Goal: Information Seeking & Learning: Learn about a topic

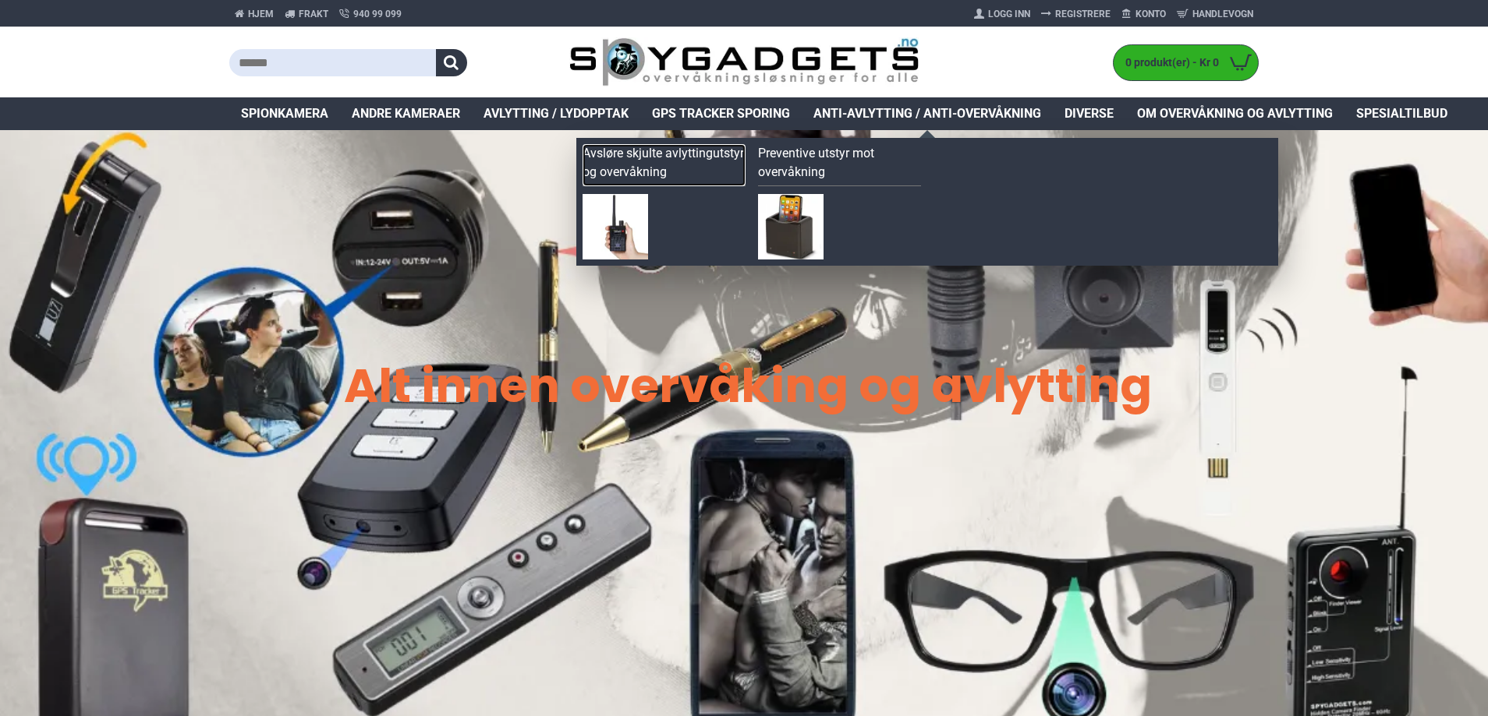
click at [677, 150] on link "Avsløre skjulte avlyttingutstyr og overvåkning" at bounding box center [663, 165] width 163 height 42
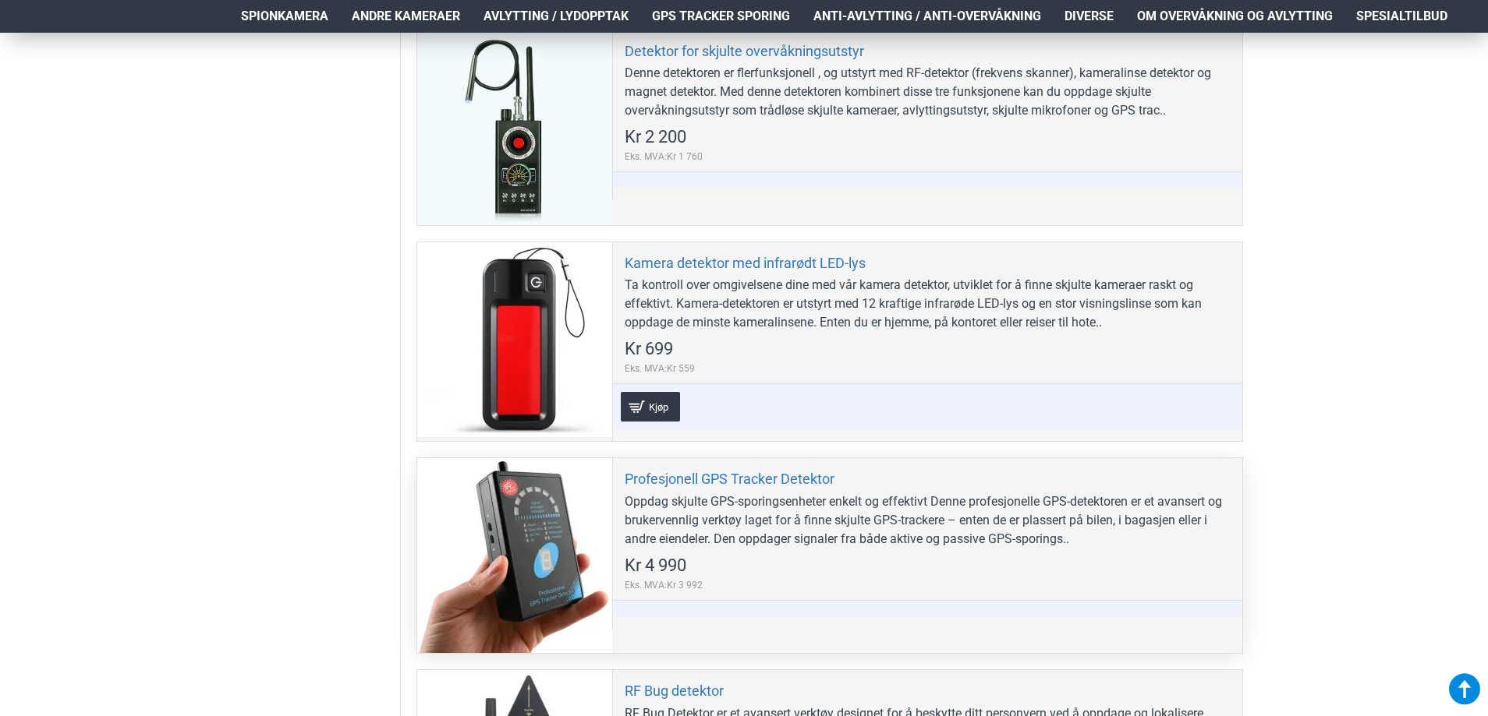
scroll to position [1091, 0]
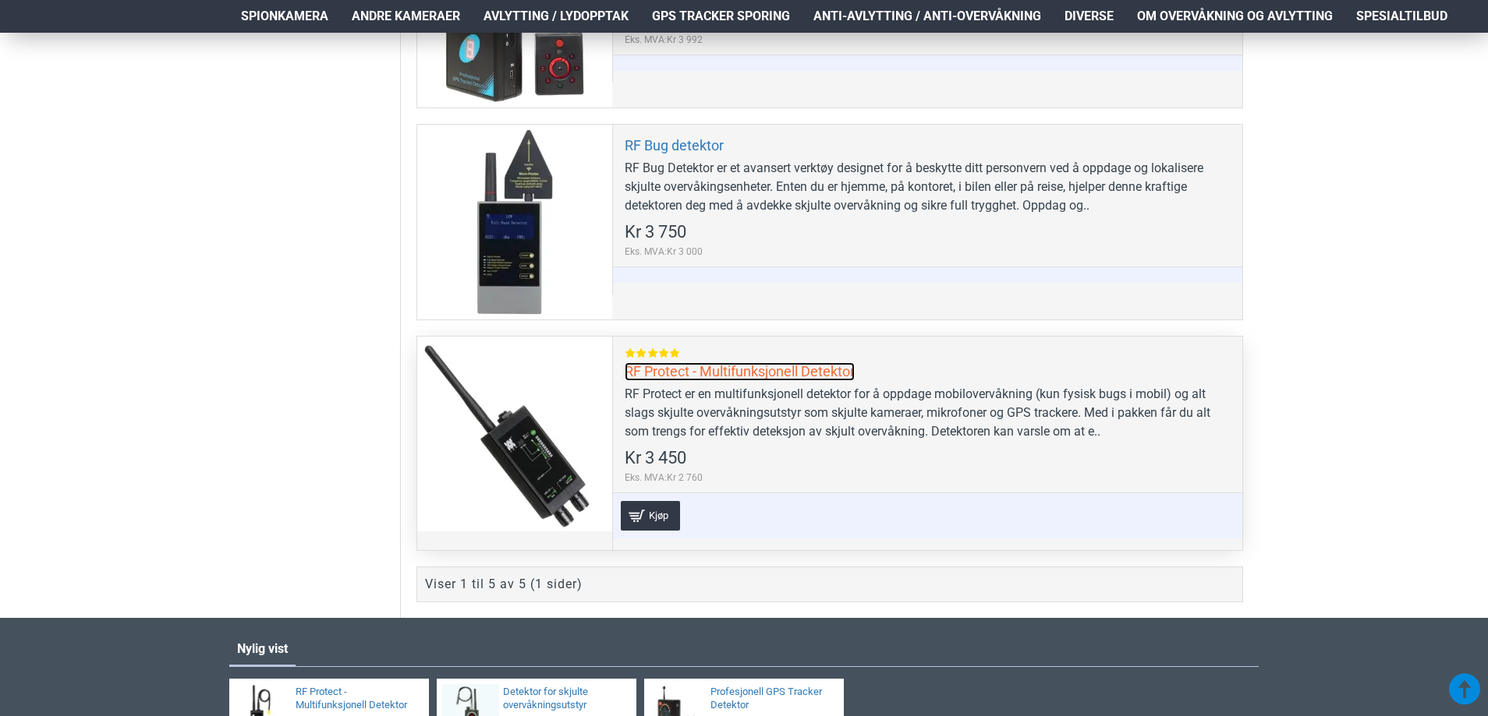
click at [697, 370] on link "RF Protect - Multifunksjonell Detektor" at bounding box center [739, 372] width 230 height 18
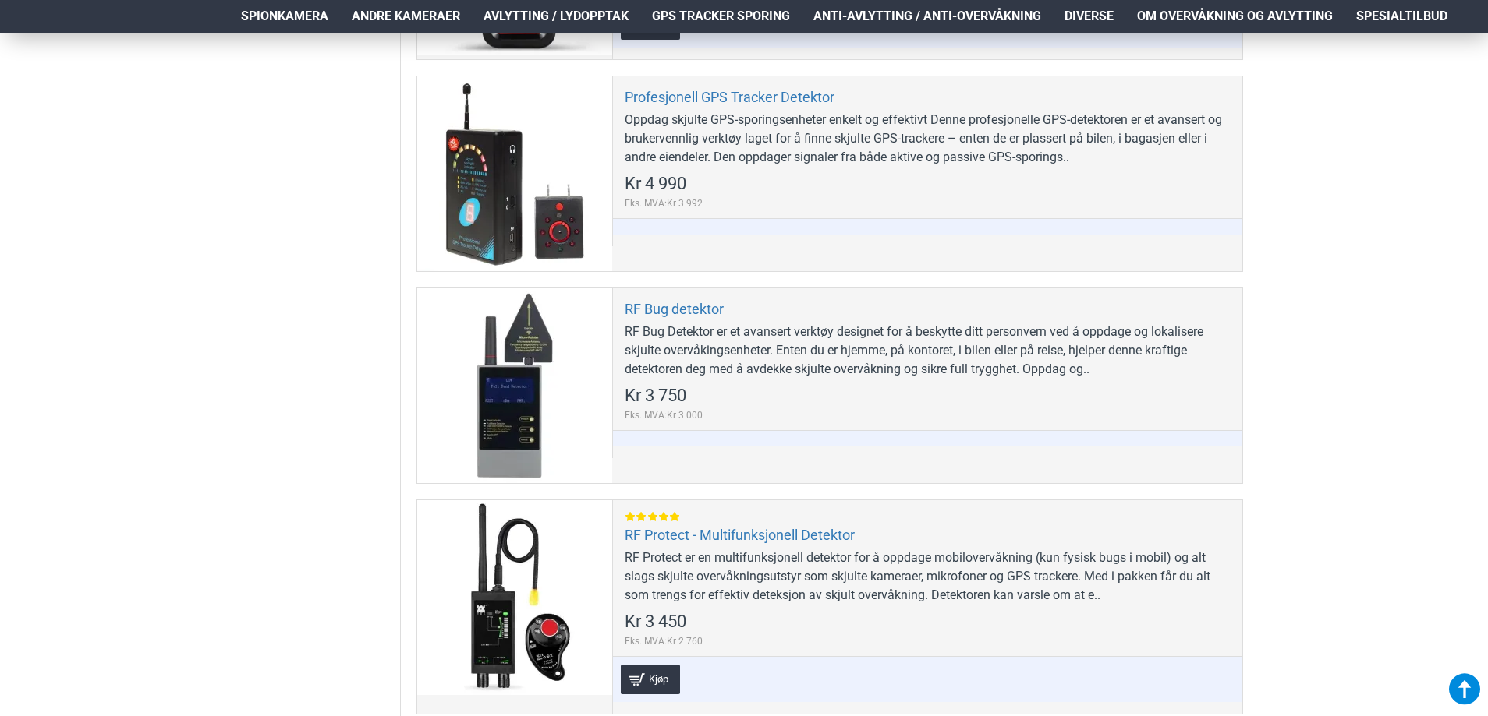
scroll to position [1014, 0]
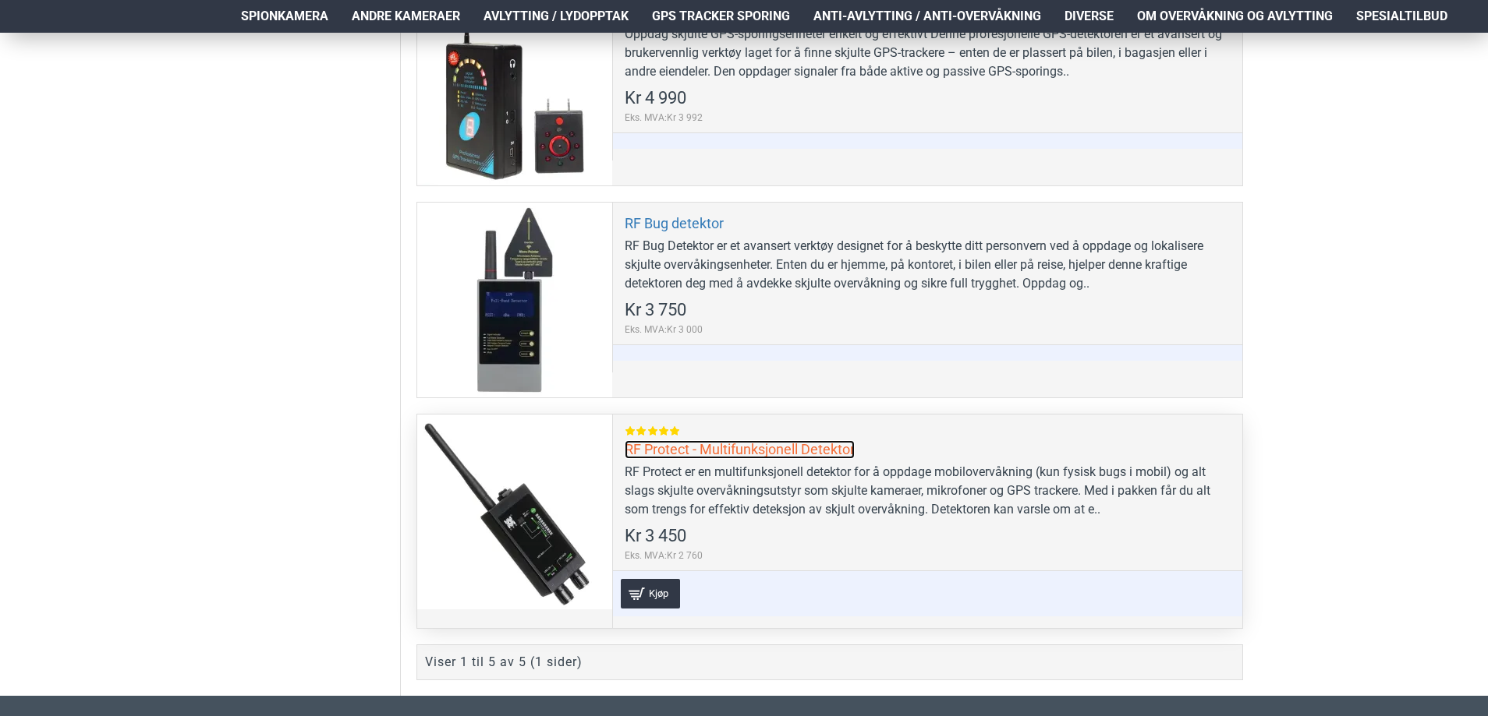
click at [684, 447] on link "RF Protect - Multifunksjonell Detektor" at bounding box center [739, 449] width 230 height 18
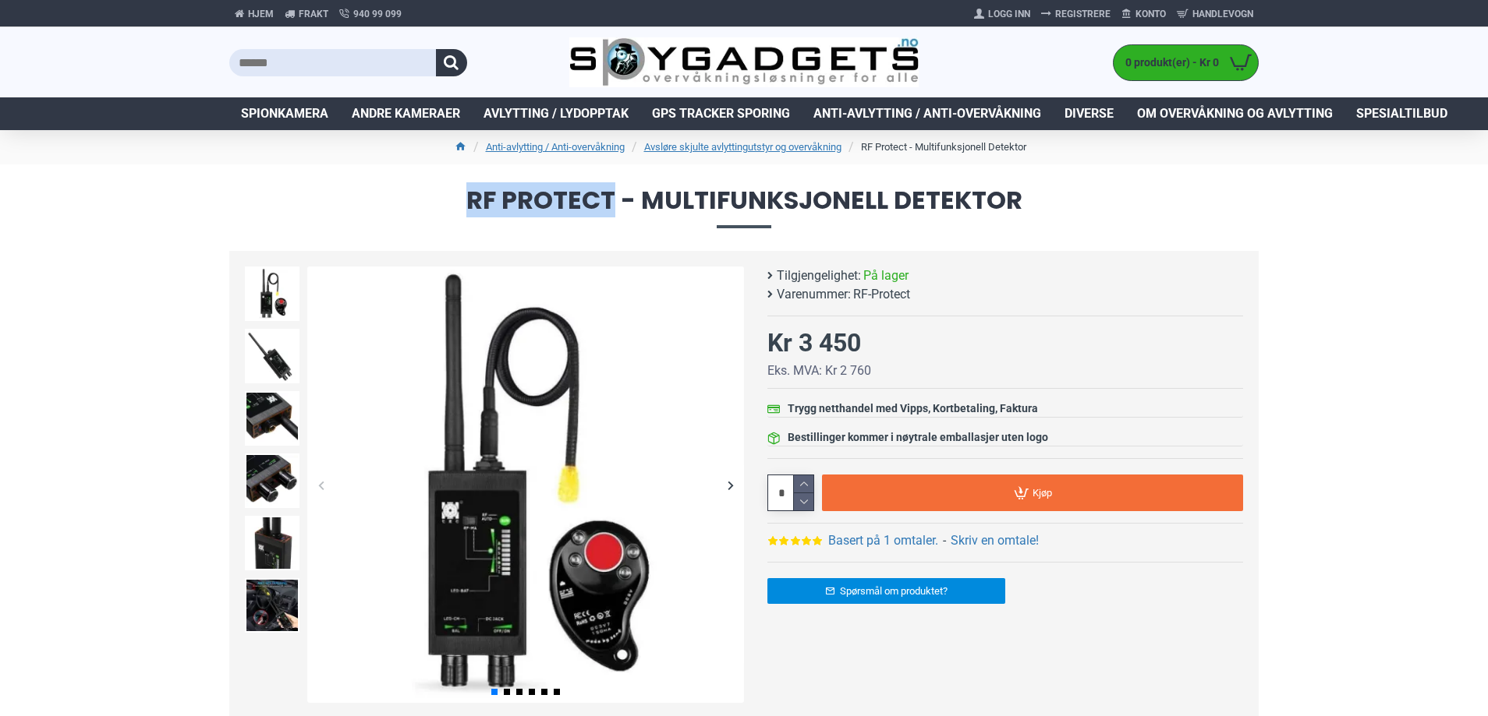
drag, startPoint x: 465, startPoint y: 198, endPoint x: 617, endPoint y: 193, distance: 151.3
click at [617, 193] on span "RF Protect - Multifunksjonell Detektor" at bounding box center [743, 208] width 1029 height 40
copy span "RF Protect"
drag, startPoint x: 914, startPoint y: 291, endPoint x: 853, endPoint y: 295, distance: 61.7
click at [853, 295] on li "Varenummer: RF-Protect" at bounding box center [1001, 294] width 468 height 19
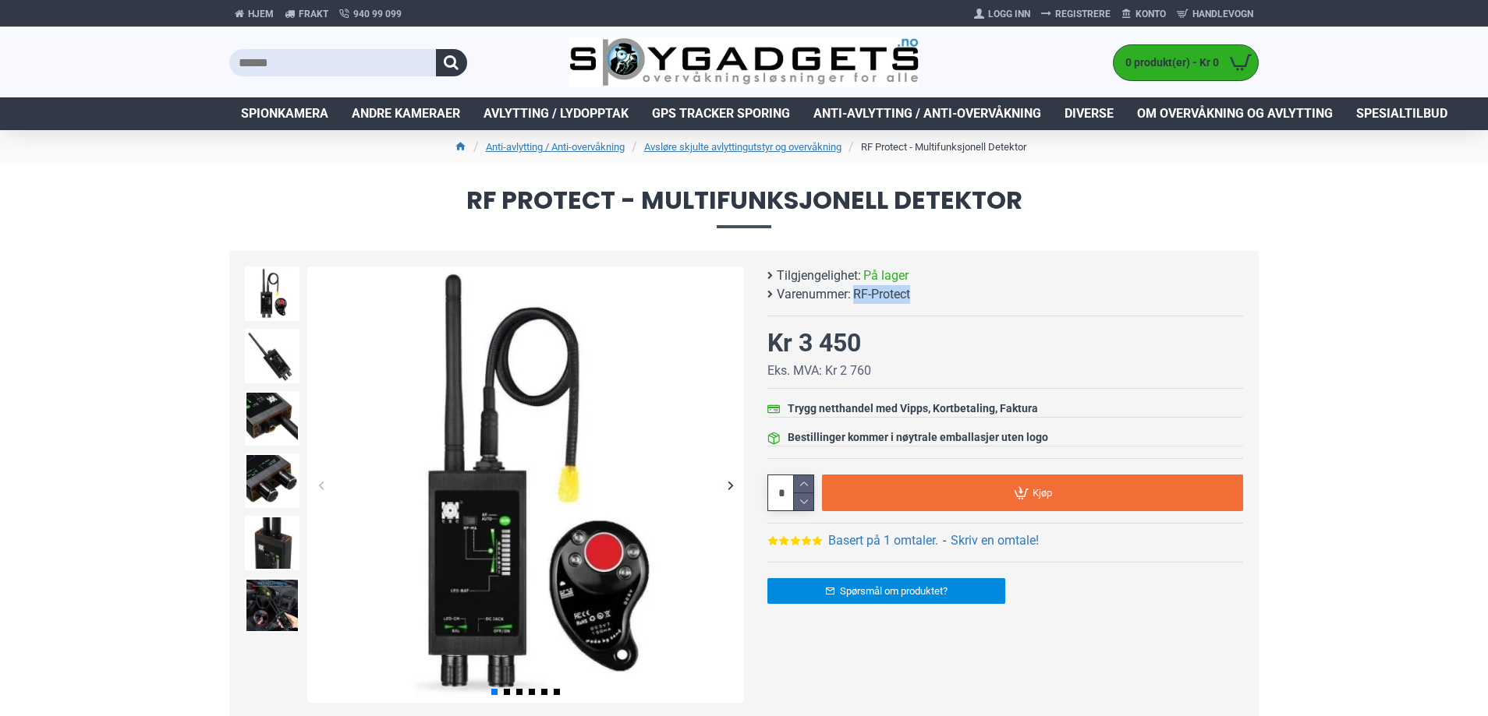
copy span "RF-Protect"
drag, startPoint x: 875, startPoint y: 348, endPoint x: 797, endPoint y: 348, distance: 78.0
click at [797, 348] on div "RF Protect - Multifunksjonell Detektor Tilgjengelighet: På lager Varenummer: RF…" at bounding box center [1005, 414] width 476 height 295
copy div "3 450"
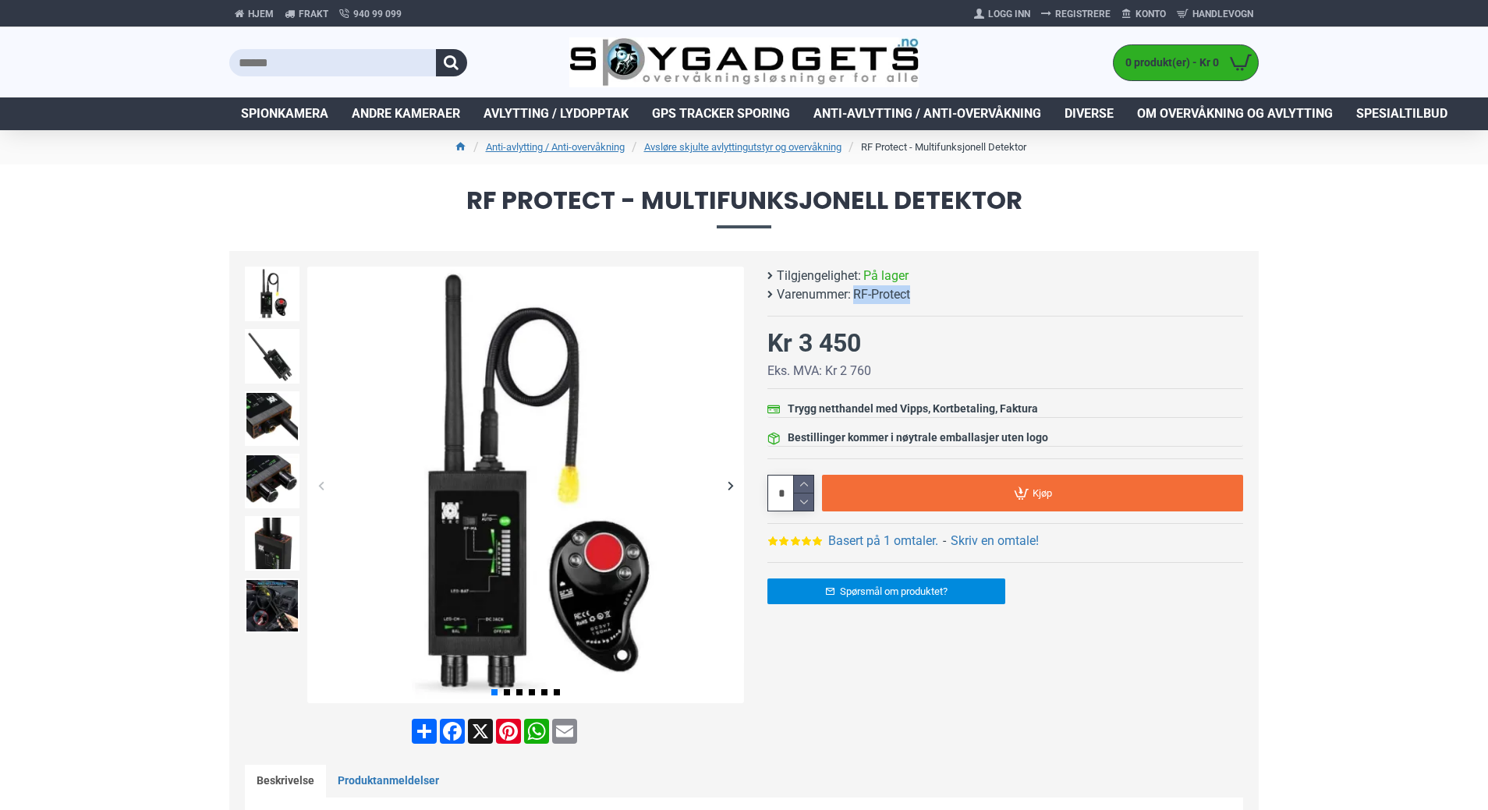
drag, startPoint x: 911, startPoint y: 295, endPoint x: 853, endPoint y: 295, distance: 58.5
click at [853, 295] on span "RF-Protect" at bounding box center [881, 294] width 57 height 19
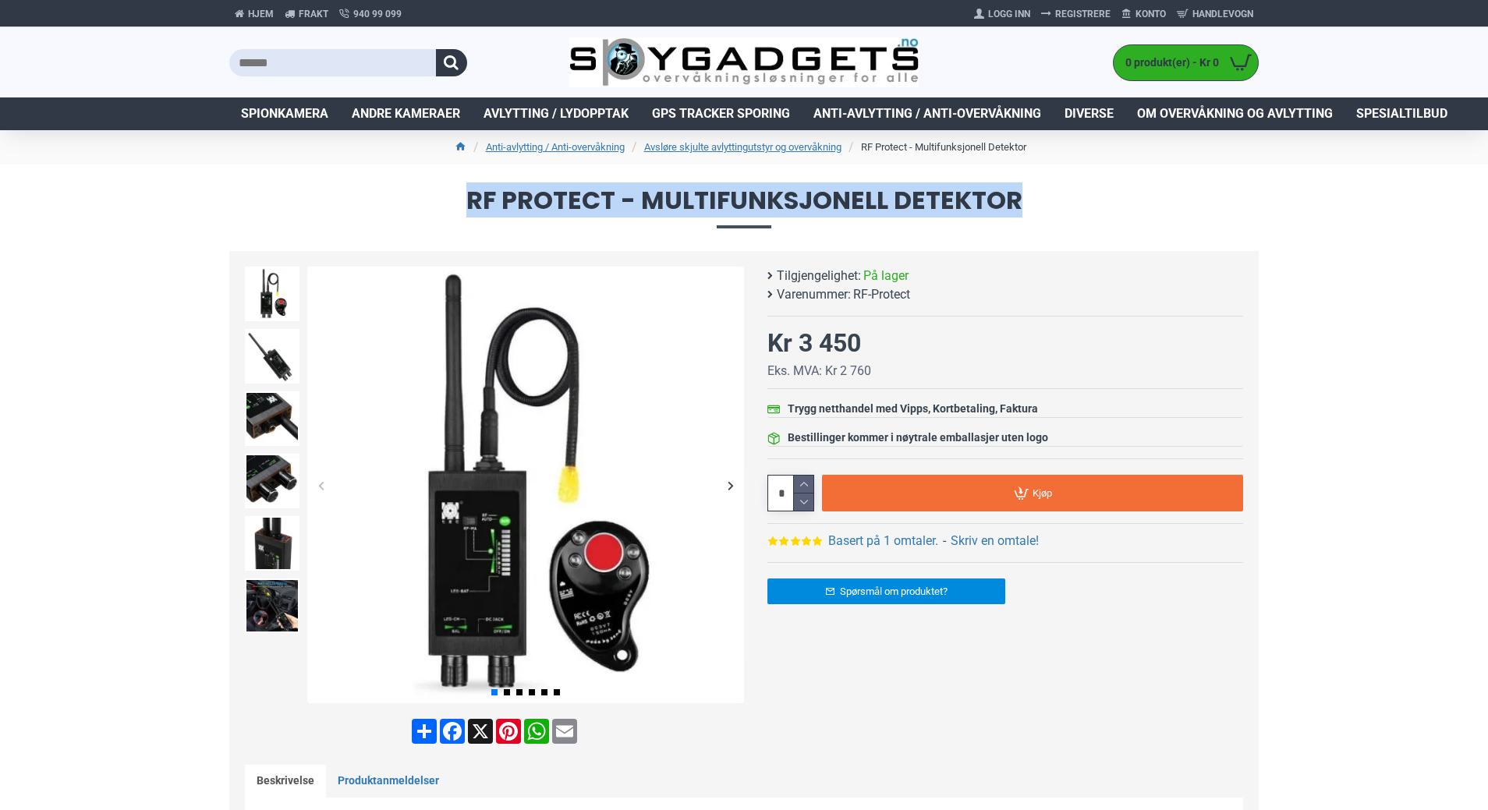
drag, startPoint x: 1038, startPoint y: 204, endPoint x: 462, endPoint y: 204, distance: 576.1
click at [462, 204] on span "RF Protect - Multifunksjonell Detektor" at bounding box center [743, 208] width 1029 height 40
copy span "RF Protect - Multifunksjonell Detektor"
click at [683, 150] on link "Avsløre skjulte avlyttingutstyr og overvåkning" at bounding box center [742, 148] width 197 height 16
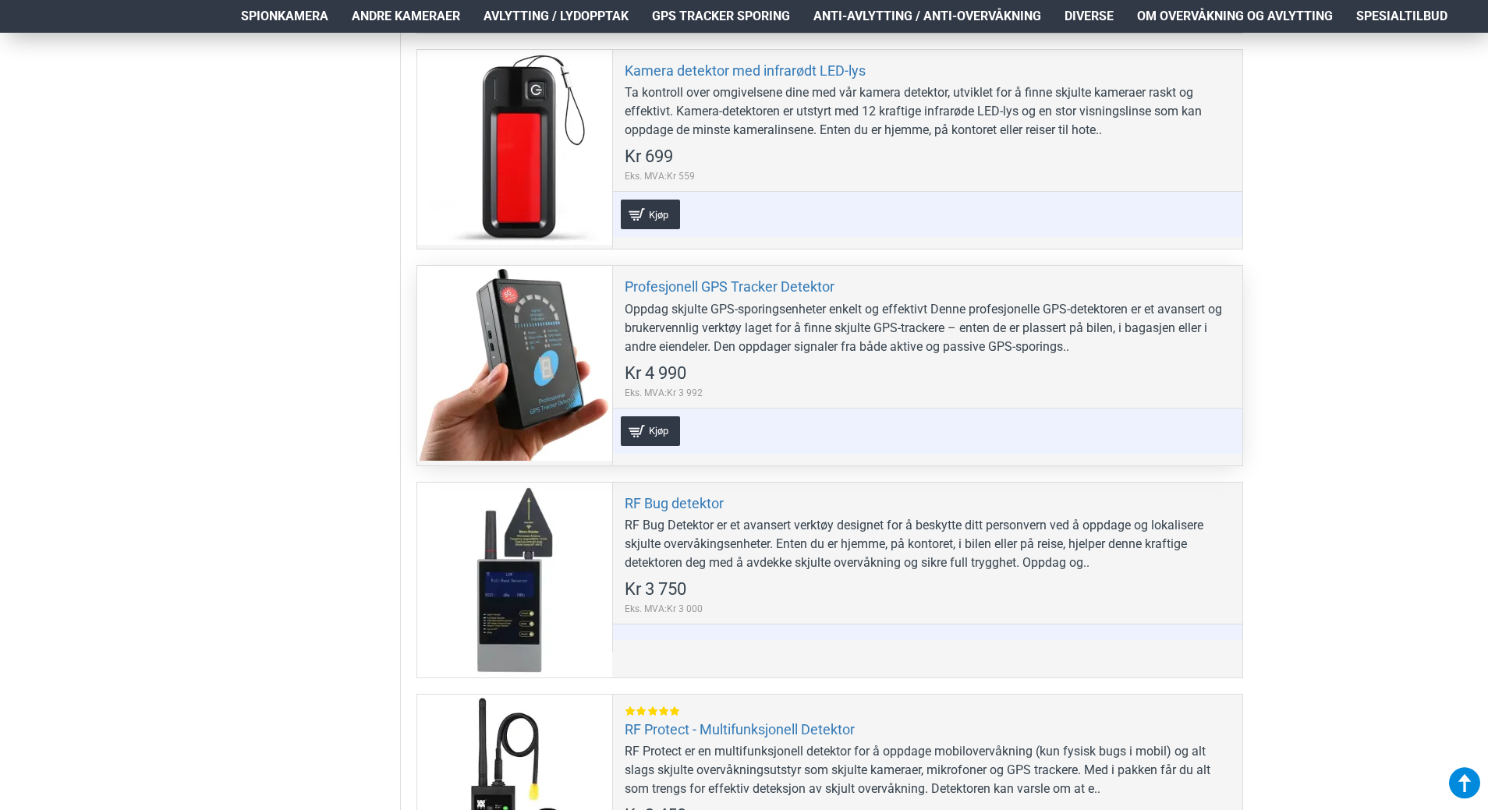
scroll to position [702, 0]
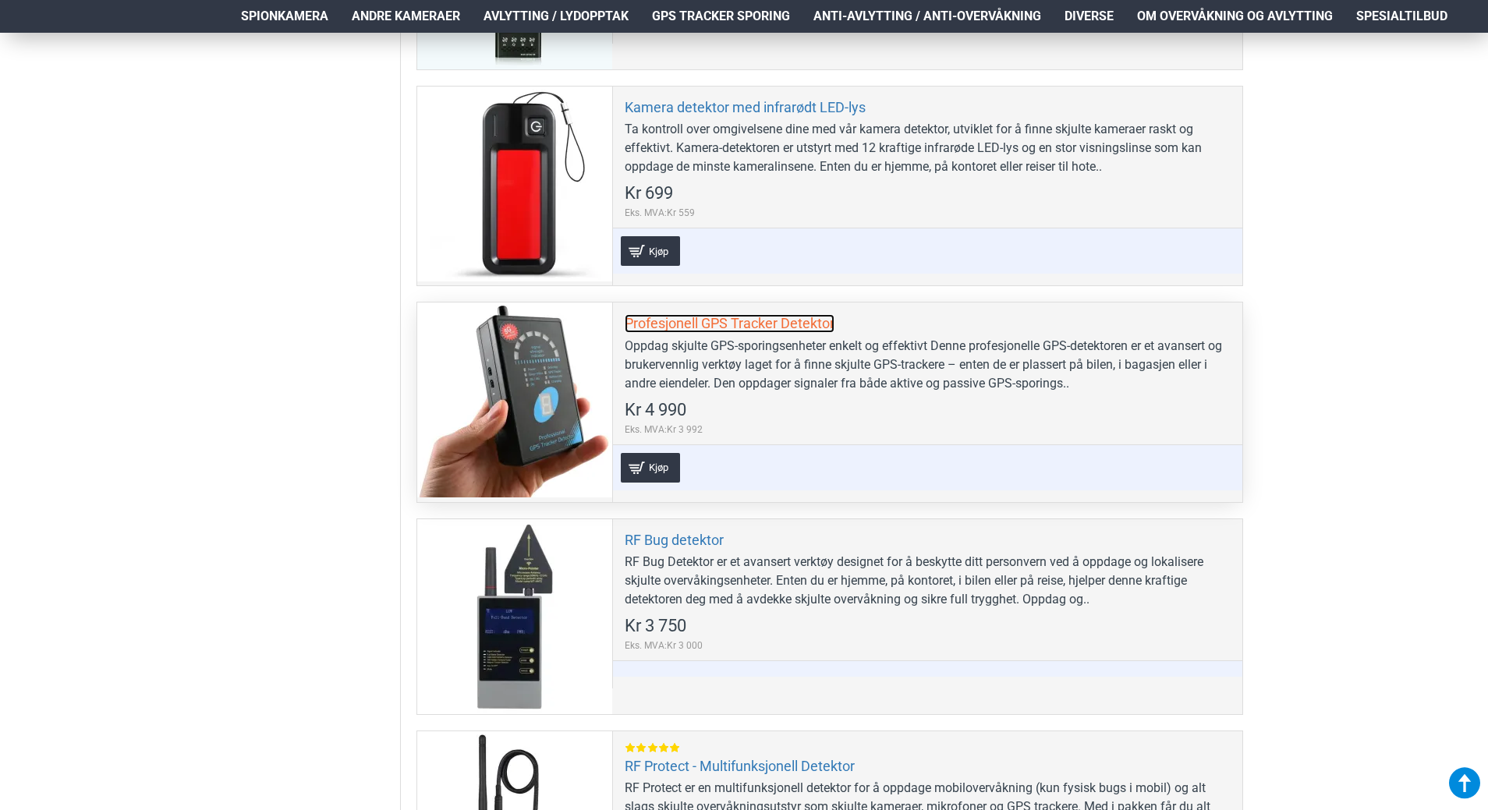
click at [663, 318] on link "Profesjonell GPS Tracker Detektor" at bounding box center [729, 323] width 210 height 18
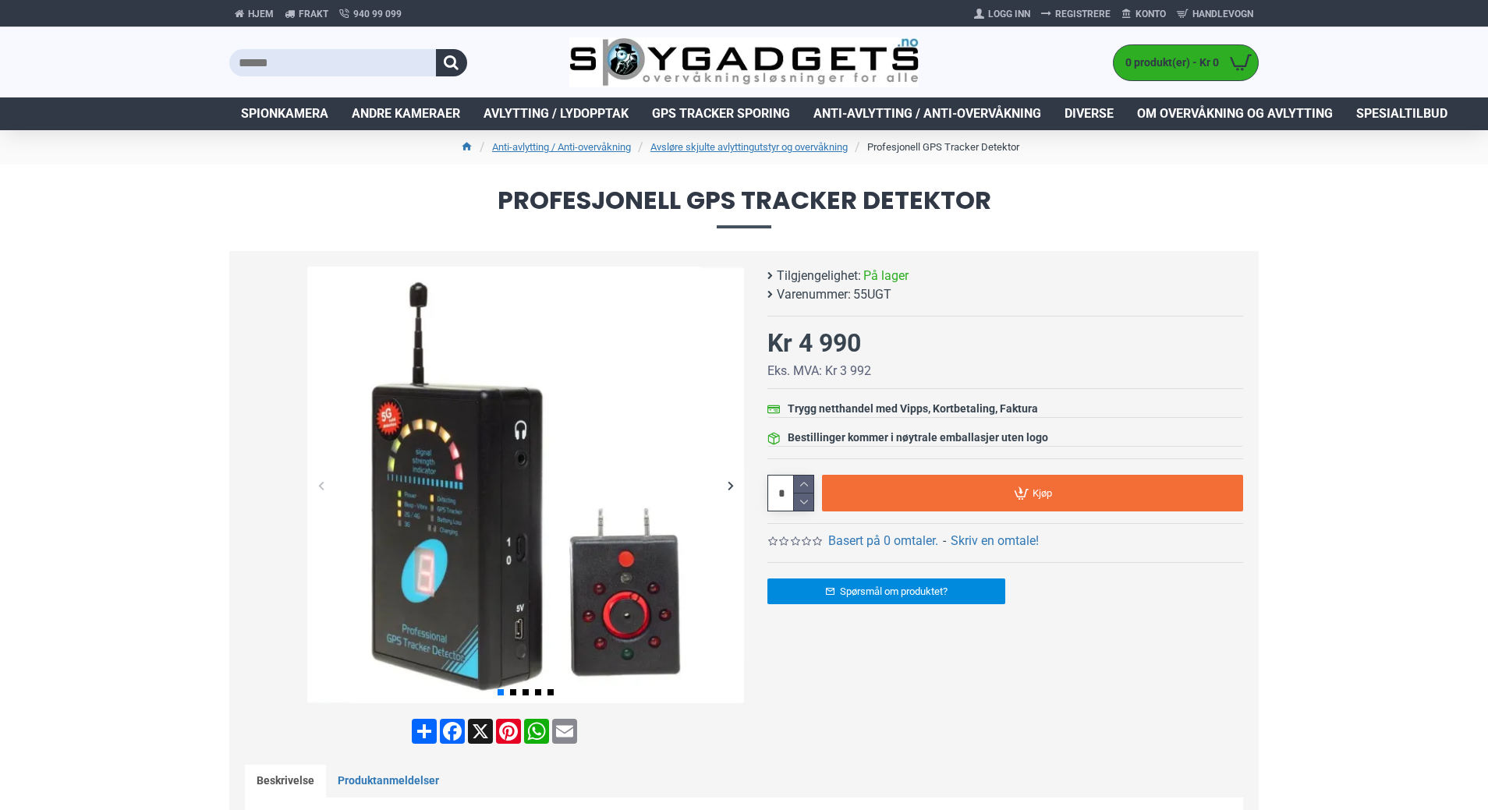
click at [867, 298] on span "55UGT" at bounding box center [872, 294] width 38 height 19
copy span "55UGT"
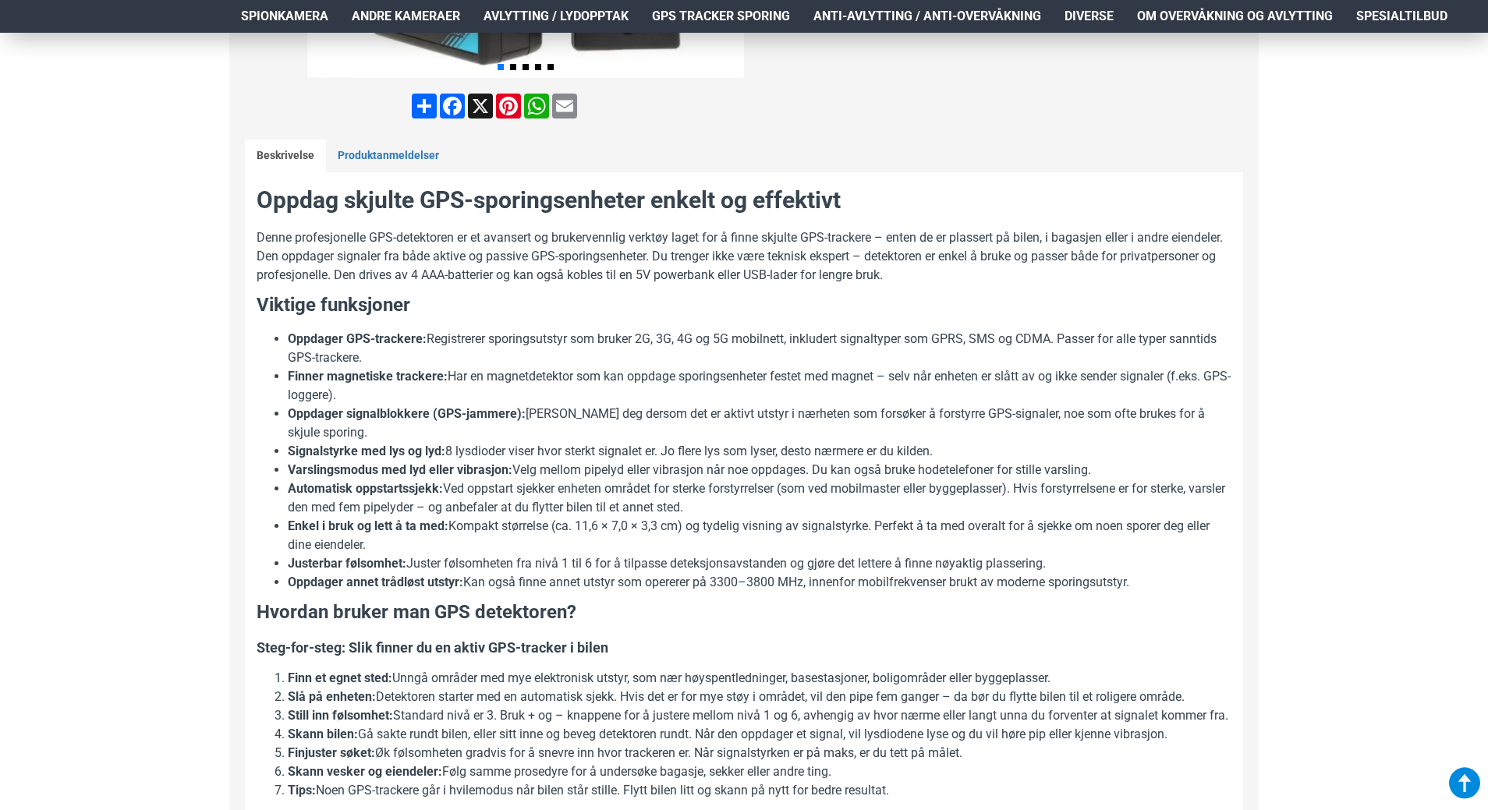
scroll to position [624, 0]
